Goal: Navigation & Orientation: Go to known website

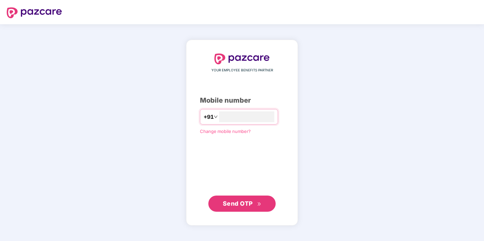
type input "**********"
click at [243, 205] on span "Send OTP" at bounding box center [238, 202] width 30 height 7
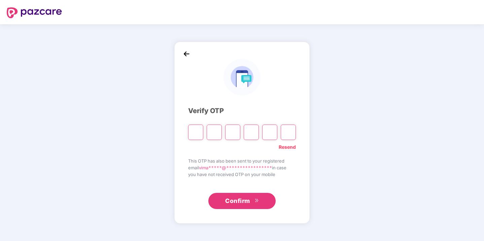
type input "*"
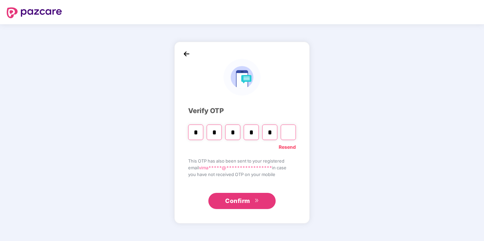
type input "*"
